Goal: Transaction & Acquisition: Purchase product/service

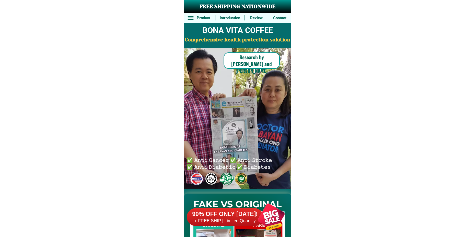
drag, startPoint x: 269, startPoint y: 220, endPoint x: 267, endPoint y: 216, distance: 4.4
click at [269, 221] on div at bounding box center [271, 217] width 40 height 40
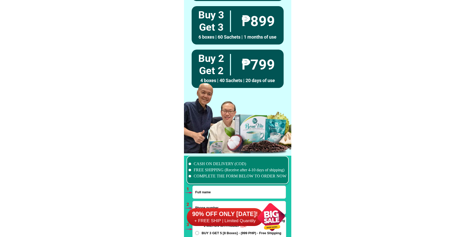
scroll to position [3761, 0]
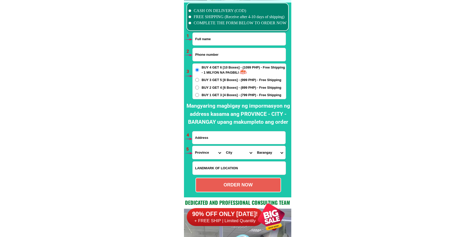
click at [209, 41] on input "Input full_name" at bounding box center [239, 39] width 93 height 13
paste input "Luisa Daud"
type input "Luisa Daud"
click at [215, 53] on input "Input phone_number" at bounding box center [239, 54] width 93 height 13
paste input "09161912695"
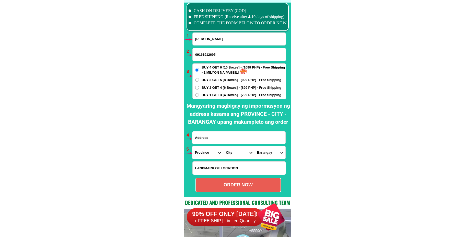
type input "09161912695"
click at [209, 138] on input "Input address" at bounding box center [239, 137] width 93 height 13
paste input "Maria Luisa daud rh7 pioneer village purok kpatagan alonto apartment tounhomes …"
type input "Maria Luisa daud rh7 pioneer village purok kpatagan alonto apartment tounhomes …"
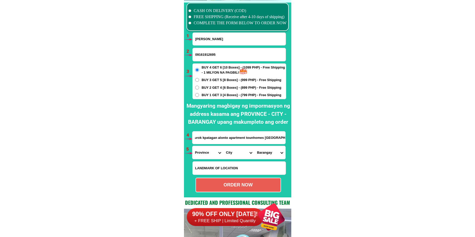
click at [208, 78] on span "BUY 3 GET 5 [8 Boxes] - (999 PHP) - Free Shipping" at bounding box center [242, 79] width 80 height 5
click at [199, 78] on input "BUY 3 GET 5 [8 Boxes] - (999 PHP) - Free Shipping" at bounding box center [197, 80] width 4 height 4
radio input "true"
click at [223, 88] on span "BUY 2 GET 4 [6 Boxes] - (899 PHP) - Free Shipping" at bounding box center [242, 87] width 80 height 5
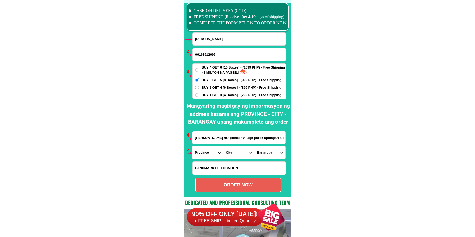
click at [199, 88] on input "BUY 2 GET 4 [6 Boxes] - (899 PHP) - Free Shipping" at bounding box center [197, 88] width 4 height 4
radio input "true"
click at [252, 140] on input "Maria Luisa daud rh7 pioneer village purok kpatagan alonto apartment tounhomes …" at bounding box center [239, 137] width 93 height 13
click at [206, 151] on select "Province [GEOGRAPHIC_DATA] [GEOGRAPHIC_DATA][PERSON_NAME][GEOGRAPHIC_DATA][GEOG…" at bounding box center [208, 152] width 31 height 13
click at [206, 155] on select "Province [GEOGRAPHIC_DATA] [GEOGRAPHIC_DATA][PERSON_NAME][GEOGRAPHIC_DATA][GEOG…" at bounding box center [208, 152] width 31 height 13
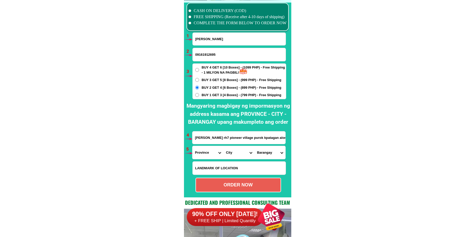
click at [204, 157] on select "Province [GEOGRAPHIC_DATA] [GEOGRAPHIC_DATA][PERSON_NAME][GEOGRAPHIC_DATA][GEOG…" at bounding box center [208, 152] width 31 height 13
select select "63_170"
click at [193, 146] on select "Province [GEOGRAPHIC_DATA] [GEOGRAPHIC_DATA][PERSON_NAME][GEOGRAPHIC_DATA][GEOG…" at bounding box center [208, 152] width 31 height 13
click at [233, 150] on select "City Alamada Aleosan Antipas Arakan Banisilan Cotabato-city Kabacan Kidapawan-c…" at bounding box center [238, 152] width 31 height 13
select select "63_170201"
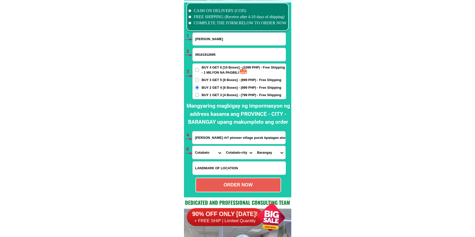
click at [223, 146] on select "City Alamada Aleosan Antipas Arakan Banisilan Cotabato-city Kabacan Kidapawan-c…" at bounding box center [238, 152] width 31 height 13
click at [255, 151] on select "Barangay Bagua Bagua Bagua i Bagua ii Bagua iii Kalanganan Kalanganan i Kalanga…" at bounding box center [270, 152] width 31 height 13
click at [212, 152] on select "Province [GEOGRAPHIC_DATA] [GEOGRAPHIC_DATA][PERSON_NAME][GEOGRAPHIC_DATA][GEOG…" at bounding box center [208, 152] width 31 height 13
select select "63_995"
click at [193, 146] on select "Province [GEOGRAPHIC_DATA] [GEOGRAPHIC_DATA][PERSON_NAME][GEOGRAPHIC_DATA][GEOG…" at bounding box center [208, 152] width 31 height 13
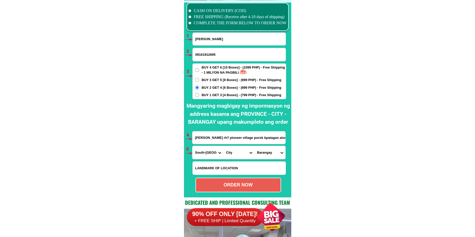
drag, startPoint x: 235, startPoint y: 153, endPoint x: 237, endPoint y: 147, distance: 6.4
click at [235, 153] on select "City General-santos-city Koronadal-city Lake-sebu Norala Polomolok South-cotaba…" at bounding box center [238, 152] width 31 height 13
click at [223, 146] on select "City General-santos-city Koronadal-city Lake-sebu Norala Polomolok South-cotaba…" at bounding box center [238, 152] width 31 height 13
click at [246, 150] on select "City General-santos-city Koronadal-city Lake-sebu Norala Polomolok South-cotaba…" at bounding box center [238, 152] width 31 height 13
select select "63_9959964"
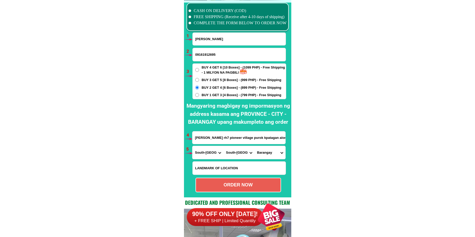
click at [223, 146] on select "City General-santos-city Koronadal-city Lake-sebu Norala Polomolok South-cotaba…" at bounding box center [238, 152] width 31 height 13
click at [267, 150] on select "Barangay Benitez (pob.) Cabudian Cabuling Cinco (barrio 5) Derilon El nonok Imp…" at bounding box center [270, 152] width 31 height 13
drag, startPoint x: 334, startPoint y: 83, endPoint x: 334, endPoint y: 72, distance: 11.3
click at [202, 151] on select "Province [GEOGRAPHIC_DATA] [GEOGRAPHIC_DATA][PERSON_NAME][GEOGRAPHIC_DATA][GEOG…" at bounding box center [208, 152] width 31 height 13
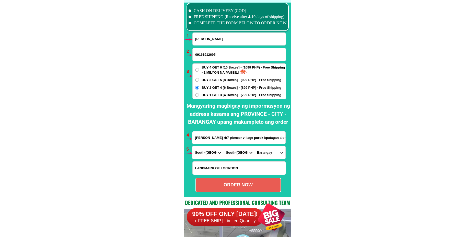
click at [203, 151] on select "Province [GEOGRAPHIC_DATA] [GEOGRAPHIC_DATA][PERSON_NAME][GEOGRAPHIC_DATA][GEOG…" at bounding box center [208, 152] width 31 height 13
select select "63_516"
click at [193, 146] on select "Province [GEOGRAPHIC_DATA] [GEOGRAPHIC_DATA][PERSON_NAME][GEOGRAPHIC_DATA][GEOG…" at bounding box center [208, 152] width 31 height 13
click at [233, 157] on select "City Ampatuan Barira Buldon Buluan Datu-abdullah-sangki Datu-anggal-midtimbang …" at bounding box center [238, 152] width 31 height 13
click at [230, 155] on select "City Ampatuan Barira Buldon Buluan Datu-abdullah-sangki Datu-anggal-midtimbang …" at bounding box center [238, 152] width 31 height 13
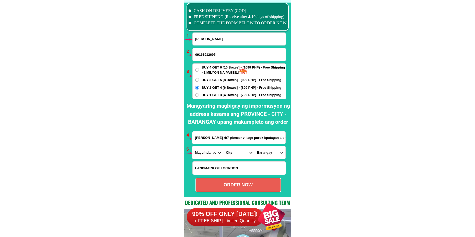
click at [236, 151] on select "City Ampatuan Barira Buldon Buluan Datu-abdullah-sangki Datu-anggal-midtimbang …" at bounding box center [238, 152] width 31 height 13
click at [223, 146] on select "City Ampatuan Barira Buldon Buluan Datu-abdullah-sangki Datu-anggal-midtimbang …" at bounding box center [238, 152] width 31 height 13
click at [266, 153] on select "Barangay Bantek Bayabas Blensong Borongotan Bugabungan Bungcog Darugao Ganasi K…" at bounding box center [270, 152] width 31 height 13
click at [230, 152] on select "City Ampatuan Barira Buldon Buluan Datu-abdullah-sangki Datu-anggal-midtimbang …" at bounding box center [238, 152] width 31 height 13
click at [223, 146] on select "City Ampatuan Barira Buldon Buluan Datu-abdullah-sangki Datu-anggal-midtimbang …" at bounding box center [238, 152] width 31 height 13
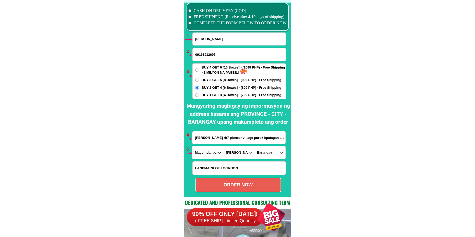
click at [265, 151] on select "Barangay Banaba Dimampao Guinibon Kaya-kaya Maganoy Mao Maranding Sugadol Talis…" at bounding box center [270, 152] width 31 height 13
drag, startPoint x: 239, startPoint y: 155, endPoint x: 239, endPoint y: 151, distance: 3.6
click at [239, 155] on select "City Ampatuan Barira Buldon Buluan Datu-abdullah-sangki Datu-anggal-midtimbang …" at bounding box center [238, 152] width 31 height 13
click at [223, 146] on select "City Ampatuan Barira Buldon Buluan Datu-abdullah-sangki Datu-anggal-midtimbang …" at bounding box center [238, 152] width 31 height 13
click at [267, 154] on select "Barangay Adaon Brar Mapayag Midtimbang (pob.) Nunangan (nunangen) Tugal Tulunan" at bounding box center [270, 152] width 31 height 13
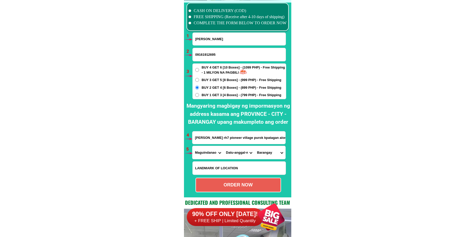
click at [244, 154] on select "City Ampatuan Barira Buldon Buluan Datu-abdullah-sangki Datu-anggal-midtimbang …" at bounding box center [238, 152] width 31 height 13
click at [223, 146] on select "City Ampatuan Barira Buldon Buluan Datu-abdullah-sangki Datu-anggal-midtimbang …" at bounding box center [238, 152] width 31 height 13
click at [266, 156] on select "Barangay Kinimi Laguitan Lapaken Matuber Meti Nalkan Penansaran Pura Resa Sedem…" at bounding box center [270, 152] width 31 height 13
click at [234, 155] on select "City Ampatuan Barira Buldon Buluan Datu-abdullah-sangki Datu-anggal-midtimbang …" at bounding box center [238, 152] width 31 height 13
click at [223, 146] on select "City Ampatuan Barira Buldon Buluan Datu-abdullah-sangki Datu-anggal-midtimbang …" at bounding box center [238, 152] width 31 height 13
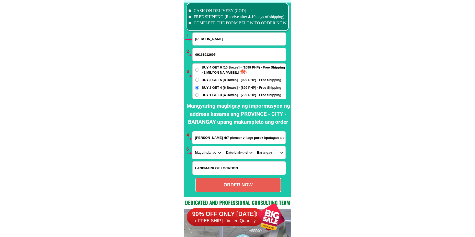
drag, startPoint x: 262, startPoint y: 155, endPoint x: 264, endPoint y: 154, distance: 2.6
click at [263, 155] on select "Barangay Kinimi Laguitan Lapaken Matuber Meti Nalkan Penansaran Pura Resa Sedem…" at bounding box center [270, 152] width 31 height 13
click at [238, 151] on select "City Ampatuan Barira Buldon Buluan Datu-abdullah-sangki Datu-anggal-midtimbang …" at bounding box center [238, 152] width 31 height 13
click at [223, 146] on select "City Ampatuan Barira Buldon Buluan Datu-abdullah-sangki Datu-anggal-midtimbang …" at bounding box center [238, 152] width 31 height 13
click at [272, 152] on select "Barangay Ambolodto Awang Badak Bagoenged Baka Benolen Bitu Bongued Bugawas Capi…" at bounding box center [270, 152] width 31 height 13
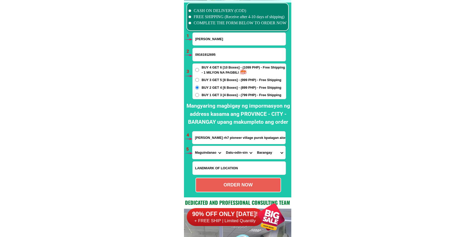
click at [234, 153] on select "City Ampatuan Barira Buldon Buluan Datu-abdullah-sangki Datu-anggal-midtimbang …" at bounding box center [238, 152] width 31 height 13
select select "63_5162099"
click at [223, 146] on select "City Ampatuan Barira Buldon Buluan Datu-abdullah-sangki Datu-anggal-midtimbang …" at bounding box center [238, 152] width 31 height 13
click at [276, 156] on select "Barangay Bantek Bayabas Blensong Borongotan Bugabungan Bungcog Darugao Ganasi K…" at bounding box center [270, 152] width 31 height 13
drag, startPoint x: 209, startPoint y: 141, endPoint x: 203, endPoint y: 141, distance: 6.2
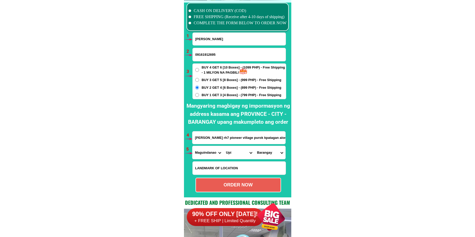
click at [203, 141] on input "Maria Luisa daud rh7 pioneer village purok kpatagan alonto apartment tounhomes …" at bounding box center [239, 137] width 93 height 13
click at [202, 140] on input "Maria Luisa daud rh7 pioneer village purok kpatagan alonto apartment tounhomes …" at bounding box center [239, 137] width 93 height 13
drag, startPoint x: 194, startPoint y: 136, endPoint x: 287, endPoint y: 139, distance: 92.3
click at [287, 139] on div "CASH ON DELIVERY (COD) FREE SHIPPING (Receive after 4-10 days of shipping) COMP…" at bounding box center [237, 98] width 107 height 197
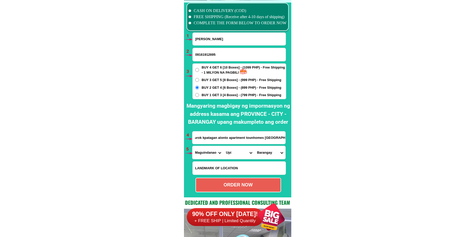
click at [241, 139] on input "Maria Luisa daud rh7 pioneer village purok kpatagan alonto apartment tounhomes …" at bounding box center [239, 137] width 93 height 13
click at [274, 150] on select "Barangay Bantek Bayabas Blensong Borongotan Bugabungan Bungcog Darugao Ganasi K…" at bounding box center [270, 152] width 31 height 13
select select "63_51620996638"
click at [255, 146] on select "Barangay Bantek Bayabas Blensong Borongotan Bugabungan Bungcog Darugao Ganasi K…" at bounding box center [270, 152] width 31 height 13
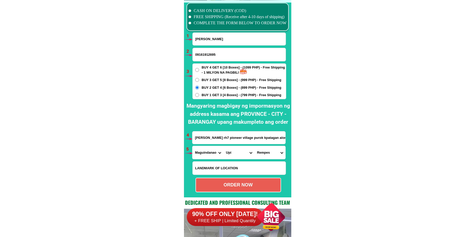
click at [254, 183] on div "ORDER NOW" at bounding box center [238, 185] width 85 height 7
type input "Maria Luisa daud rh7 pioneer village purok kpatagan alonto apartment tounhomes …"
radio input "true"
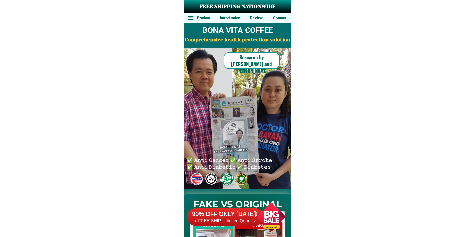
click at [278, 216] on div at bounding box center [271, 217] width 40 height 40
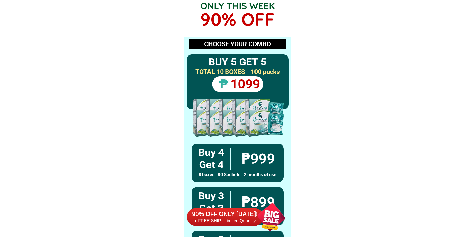
scroll to position [3761, 0]
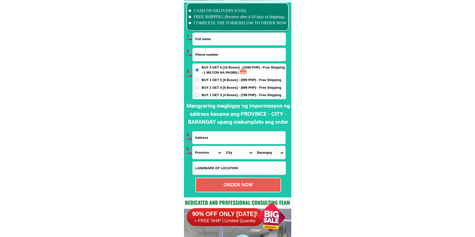
click at [193, 37] on input "Input full_name" at bounding box center [239, 39] width 93 height 13
paste input "[PERSON_NAME]"
type input "[PERSON_NAME]"
click at [220, 57] on input "Input phone_number" at bounding box center [239, 54] width 93 height 13
paste input "09670556038"
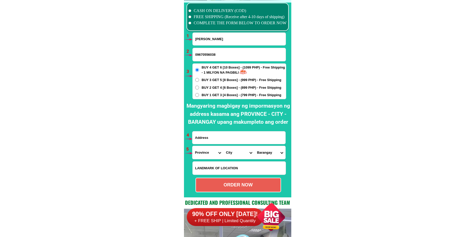
type input "09670556038"
drag, startPoint x: 208, startPoint y: 87, endPoint x: 213, endPoint y: 92, distance: 6.9
click at [208, 87] on span "BUY 2 GET 4 [6 Boxes] - (899 PHP) - Free Shipping" at bounding box center [242, 87] width 80 height 5
click at [199, 87] on input "BUY 2 GET 4 [6 Boxes] - (899 PHP) - Free Shipping" at bounding box center [197, 88] width 4 height 4
radio input "true"
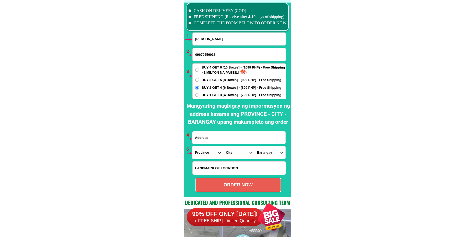
click at [217, 140] on input "Input address" at bounding box center [239, 137] width 93 height 13
paste input "Limang bayan baco. Oriental mindaro. Sitio [GEOGRAPHIC_DATA]"
type input "Limang bayan baco. Oriental mindaro. Sitio [GEOGRAPHIC_DATA]"
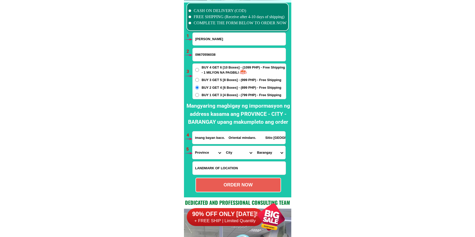
click at [212, 137] on input "Limang bayan baco. Oriental mindaro. Sitio [GEOGRAPHIC_DATA]" at bounding box center [239, 137] width 93 height 13
click at [207, 153] on select "Province [GEOGRAPHIC_DATA] [GEOGRAPHIC_DATA][PERSON_NAME][GEOGRAPHIC_DATA][GEOG…" at bounding box center [208, 152] width 31 height 13
select select "63_673"
click at [193, 146] on select "Province [GEOGRAPHIC_DATA] [GEOGRAPHIC_DATA][PERSON_NAME][GEOGRAPHIC_DATA][GEOG…" at bounding box center [208, 152] width 31 height 13
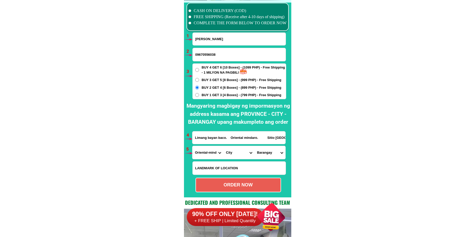
click at [230, 152] on select "City [PERSON_NAME] [PERSON_NAME][GEOGRAPHIC_DATA][GEOGRAPHIC_DATA]-city [GEOGRA…" at bounding box center [238, 152] width 31 height 13
select select "63_6738061"
click at [223, 146] on select "City [PERSON_NAME] [PERSON_NAME][GEOGRAPHIC_DATA][GEOGRAPHIC_DATA]-city [GEOGRA…" at bounding box center [238, 152] width 31 height 13
click at [262, 151] on select "Barangay Alag [PERSON_NAME] (mangyan minority) Bayanan [PERSON_NAME] Catwiran i…" at bounding box center [270, 152] width 31 height 13
drag, startPoint x: 273, startPoint y: 152, endPoint x: 272, endPoint y: 147, distance: 5.6
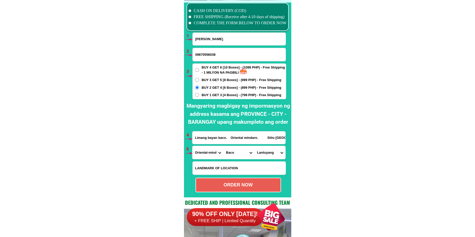
click at [273, 152] on select "Barangay Alag [PERSON_NAME] (mangyan minority) Bayanan [PERSON_NAME] Catwiran i…" at bounding box center [270, 152] width 31 height 13
select select "63_67380611982"
click at [255, 146] on select "Barangay Alag [PERSON_NAME] (mangyan minority) Bayanan [PERSON_NAME] Catwiran i…" at bounding box center [270, 152] width 31 height 13
click at [258, 185] on div "ORDER NOW" at bounding box center [238, 185] width 85 height 7
type input "Limang bayan baco. Oriental mindaro. Sitio [GEOGRAPHIC_DATA]"
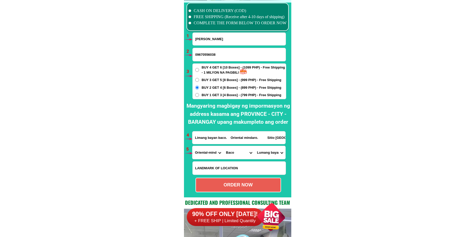
radio input "true"
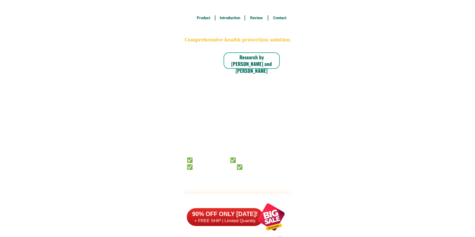
scroll to position [3761, 0]
